Goal: Task Accomplishment & Management: Use online tool/utility

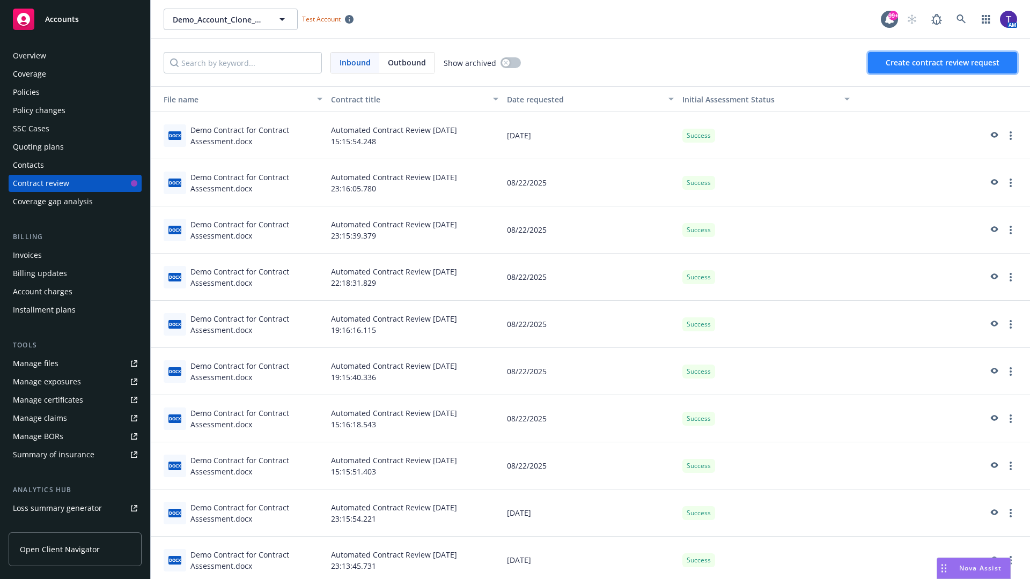
click at [943, 63] on span "Create contract review request" at bounding box center [943, 62] width 114 height 10
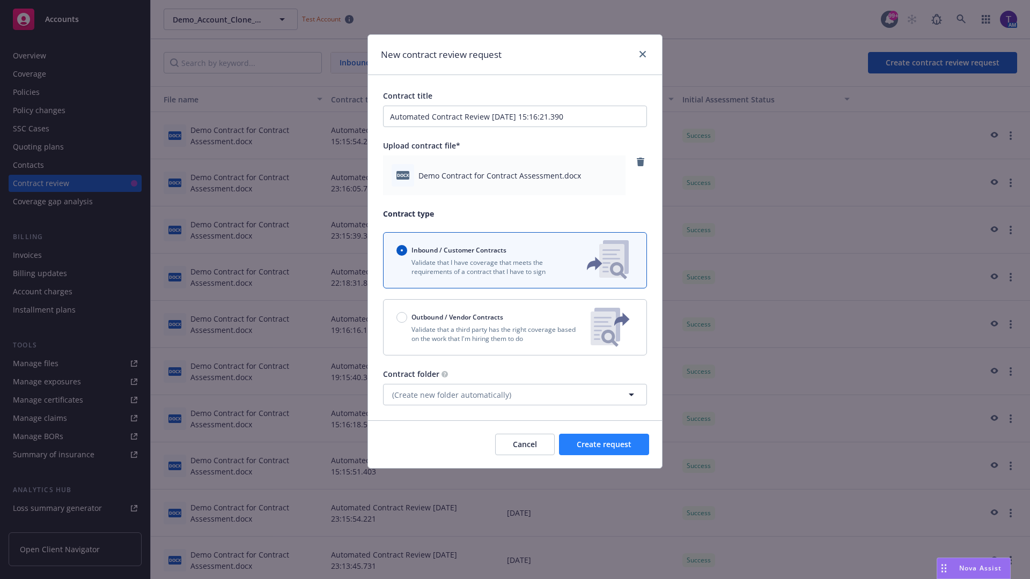
type input "Automated Contract Review [DATE] 15:16:21.390"
click at [604, 445] on span "Create request" at bounding box center [604, 444] width 55 height 10
